Goal: Navigation & Orientation: Find specific page/section

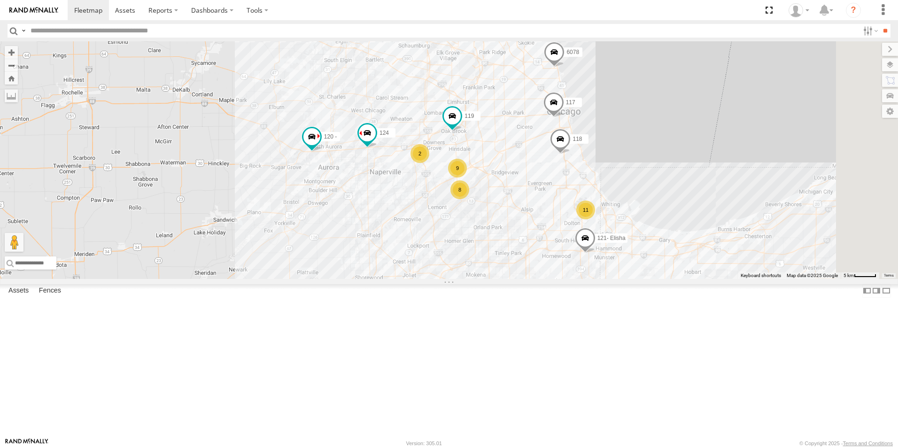
click at [0, 0] on div at bounding box center [0, 0] width 0 height 0
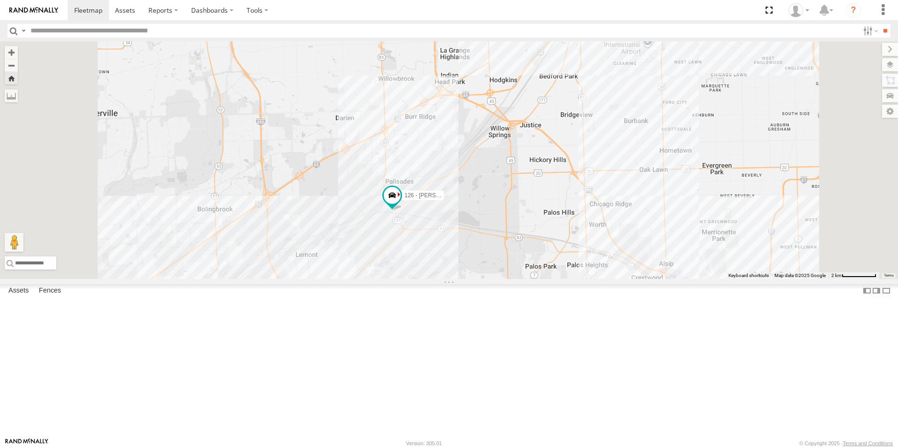
click at [45, 14] on link at bounding box center [34, 10] width 68 height 20
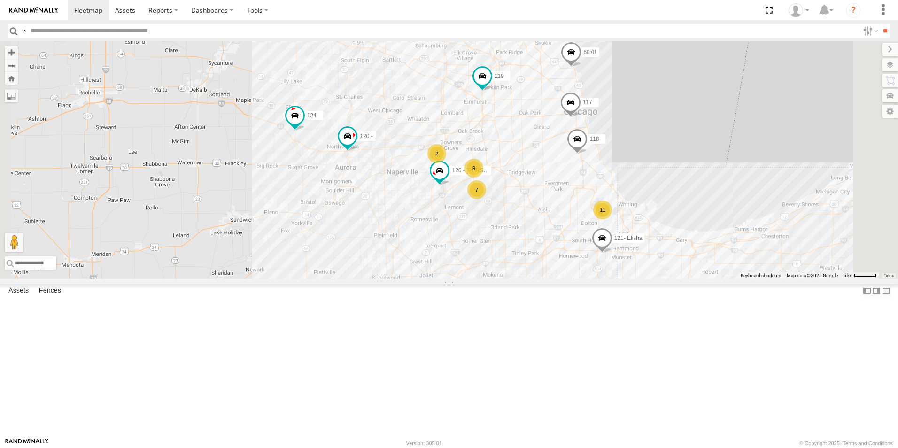
click at [0, 0] on div at bounding box center [0, 0] width 0 height 0
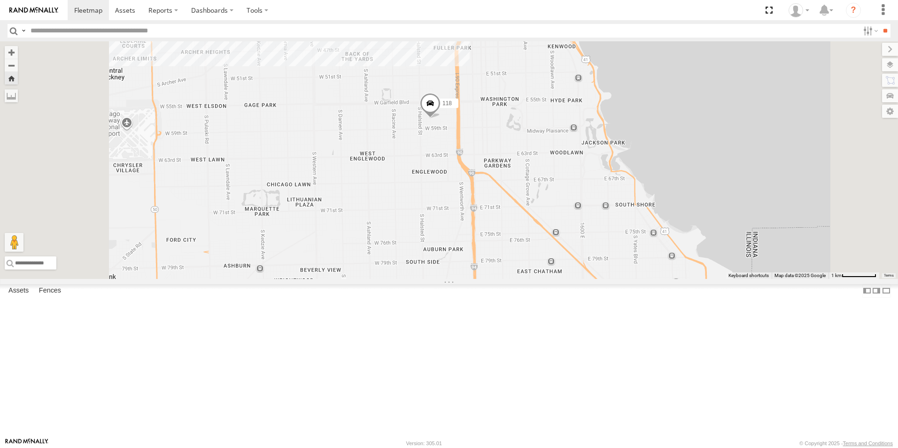
click at [20, 6] on link at bounding box center [34, 10] width 68 height 20
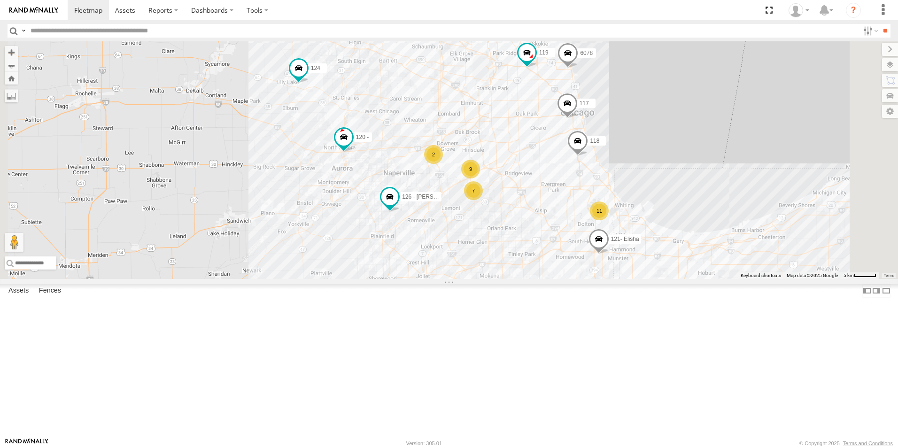
click at [0, 0] on div at bounding box center [0, 0] width 0 height 0
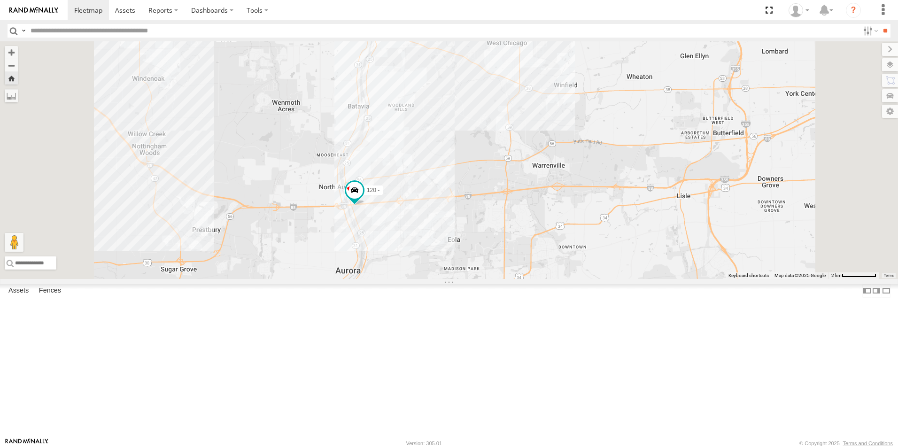
click at [21, 11] on img at bounding box center [33, 10] width 49 height 7
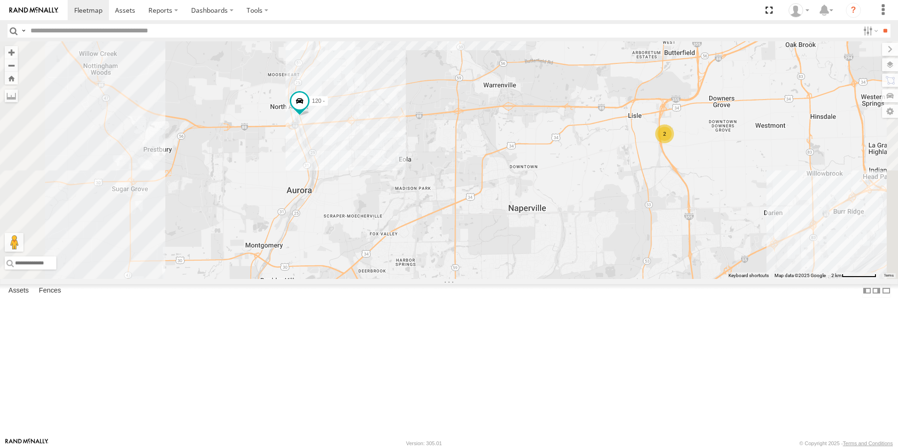
click at [29, 9] on img at bounding box center [33, 10] width 49 height 7
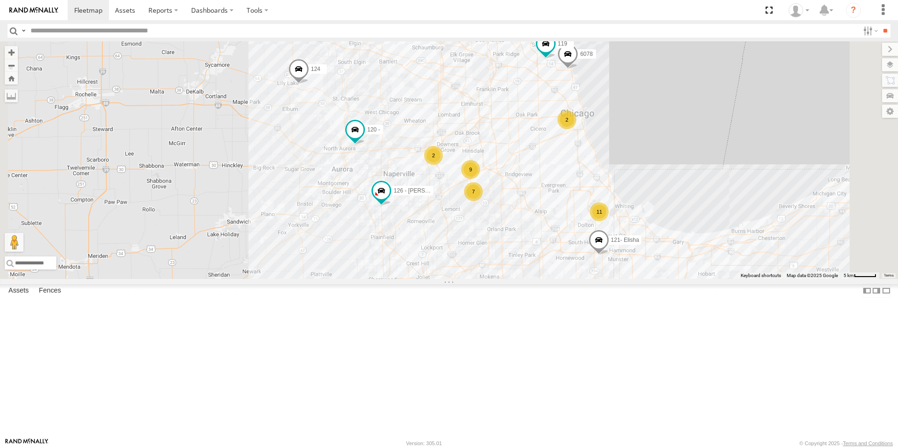
click at [0, 0] on div at bounding box center [0, 0] width 0 height 0
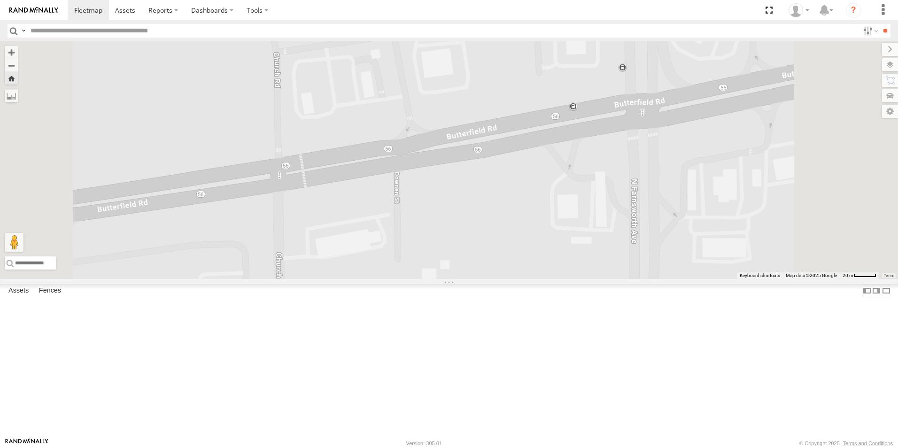
click at [26, 11] on img at bounding box center [33, 10] width 49 height 7
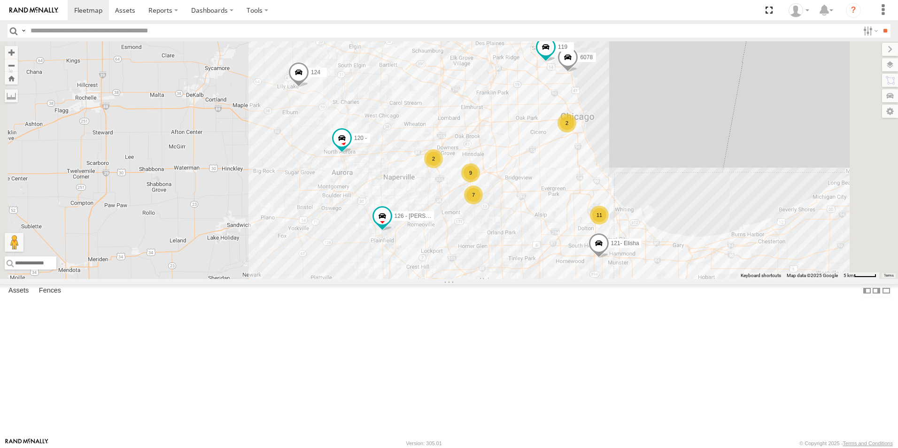
click at [0, 0] on div at bounding box center [0, 0] width 0 height 0
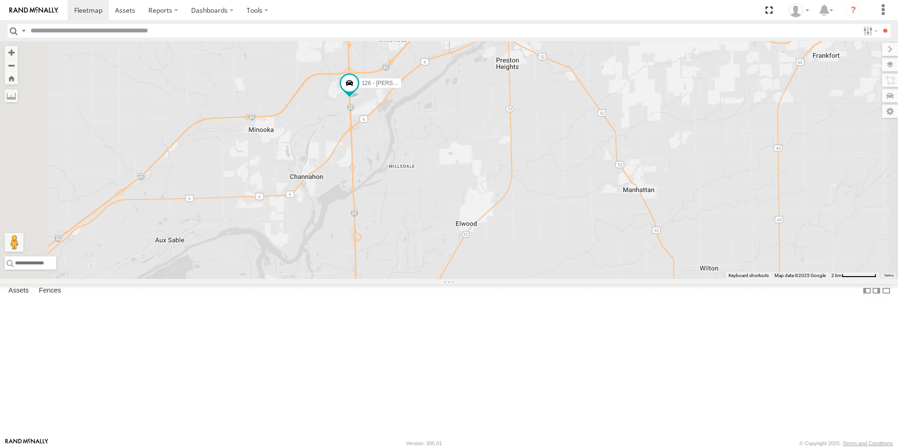
drag, startPoint x: 509, startPoint y: 384, endPoint x: 490, endPoint y: 233, distance: 151.6
click at [490, 233] on div "119 126 - [PERSON_NAME] F 121- Elisha 120 - 117 118 6078 124" at bounding box center [449, 160] width 898 height 238
